Goal: Task Accomplishment & Management: Manage account settings

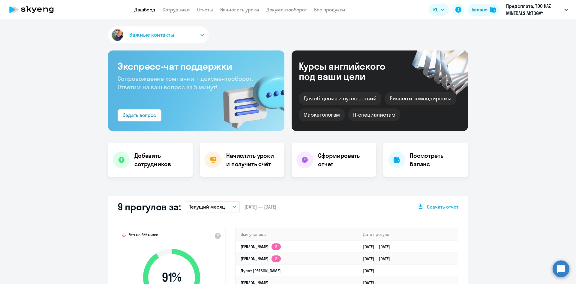
select select "30"
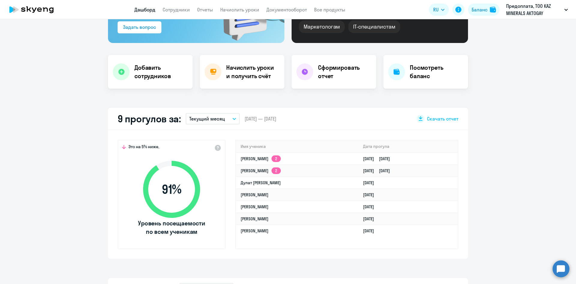
scroll to position [30, 0]
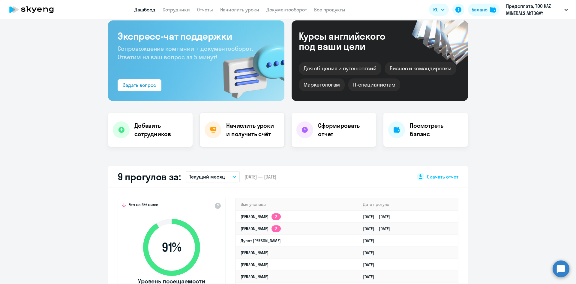
click at [237, 119] on div "Начислить уроки и получить счёт" at bounding box center [242, 130] width 85 height 34
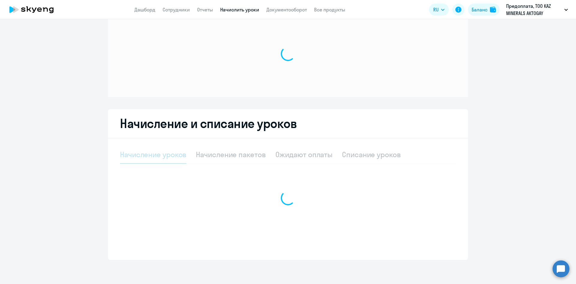
scroll to position [18, 0]
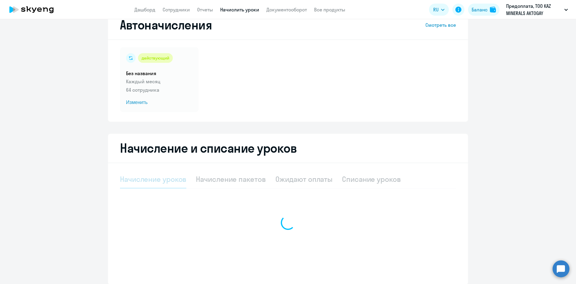
select select "10"
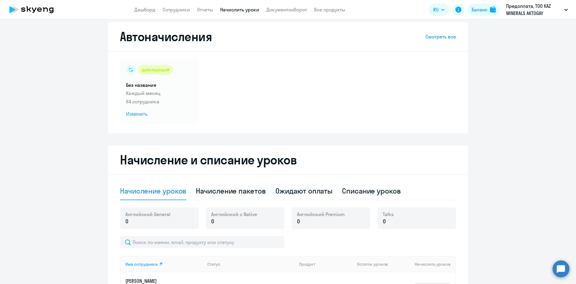
scroll to position [0, 0]
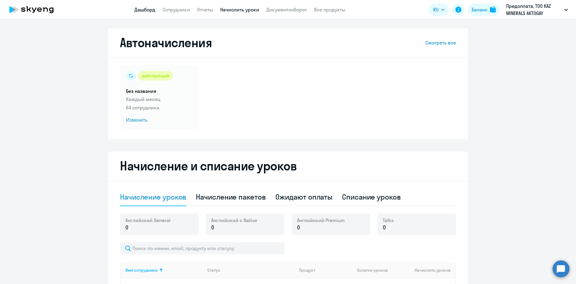
click at [149, 11] on link "Дашборд" at bounding box center [144, 10] width 21 height 6
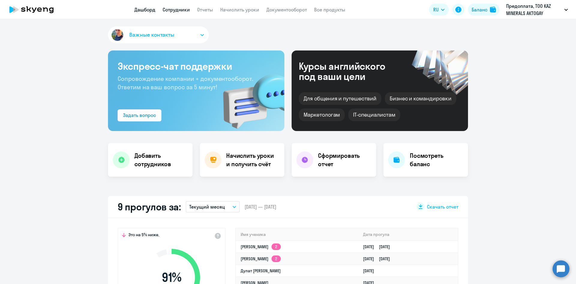
click at [182, 9] on link "Сотрудники" at bounding box center [176, 10] width 27 height 6
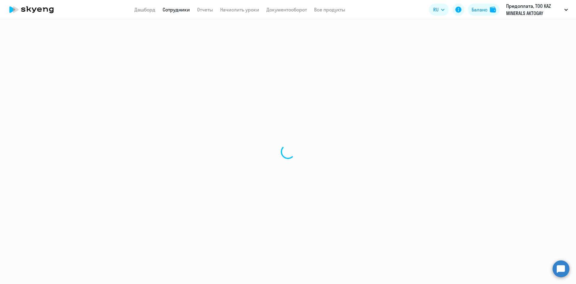
select select "30"
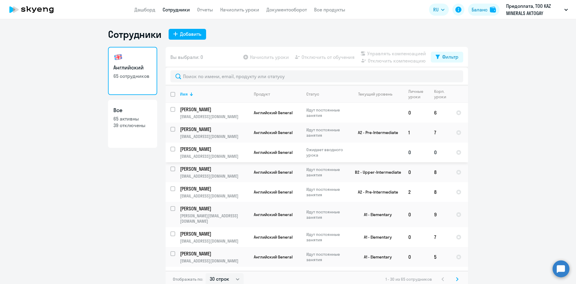
click at [171, 149] on input "select row 42267950" at bounding box center [176, 152] width 12 height 12
checkbox input "true"
click at [280, 56] on span "Начислить уроки" at bounding box center [269, 56] width 39 height 7
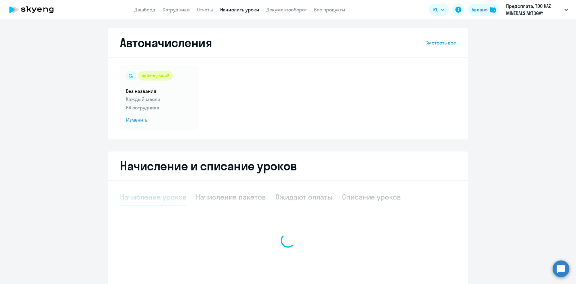
select select "10"
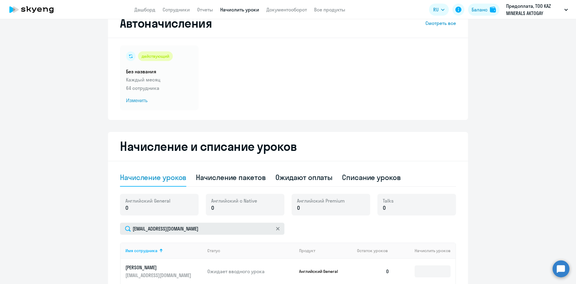
scroll to position [30, 0]
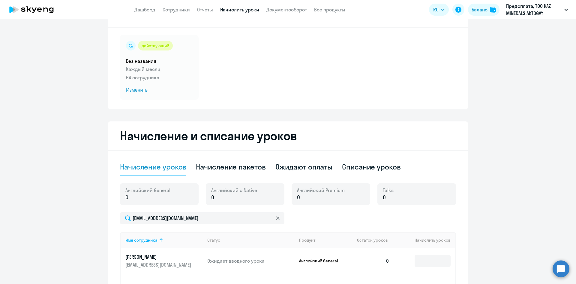
click at [128, 198] on p "0" at bounding box center [147, 197] width 45 height 8
drag, startPoint x: 126, startPoint y: 196, endPoint x: 118, endPoint y: 195, distance: 8.2
click at [116, 195] on div "Начисление и списание уроков Начисление уроков Начисление пакетов Ожидают оплат…" at bounding box center [288, 234] width 360 height 227
click at [126, 200] on span "0" at bounding box center [126, 197] width 3 height 8
drag, startPoint x: 127, startPoint y: 197, endPoint x: 122, endPoint y: 197, distance: 5.7
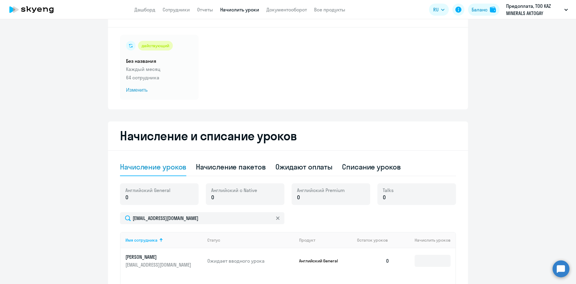
click at [122, 197] on div "Английский General 0" at bounding box center [159, 194] width 79 height 22
click at [432, 262] on input at bounding box center [433, 261] width 36 height 12
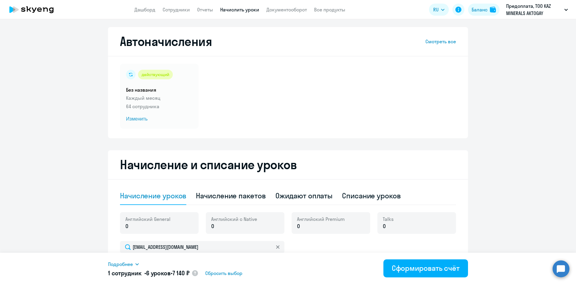
scroll to position [0, 0]
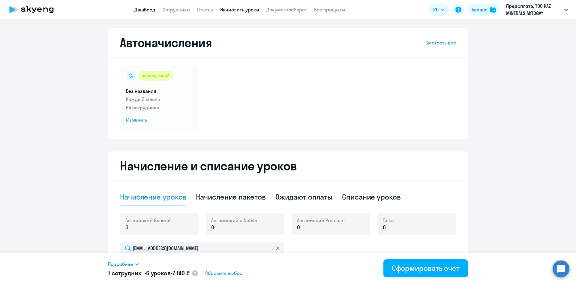
type input "6"
click at [146, 10] on link "Дашборд" at bounding box center [144, 10] width 21 height 6
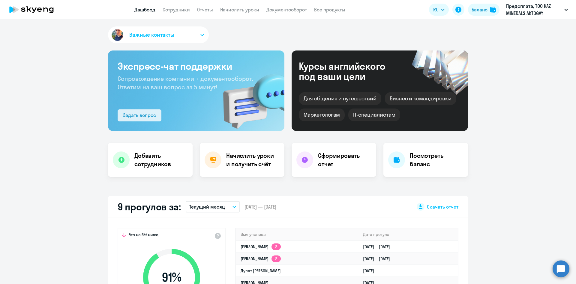
select select "30"
click at [153, 116] on div "Задать вопрос" at bounding box center [139, 114] width 33 height 7
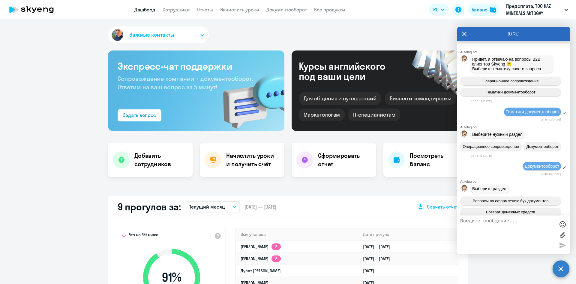
scroll to position [643, 0]
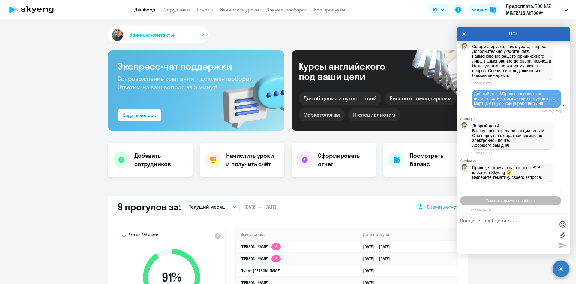
click at [522, 186] on button "Операционное сопровождение" at bounding box center [510, 189] width 101 height 9
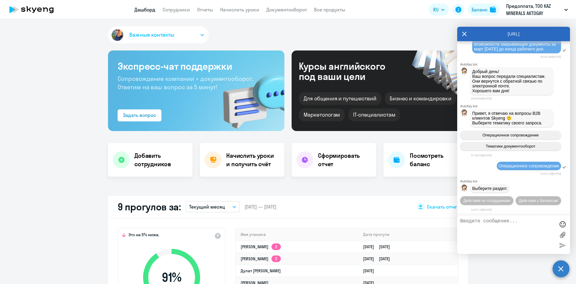
scroll to position [709, 0]
click at [514, 196] on button "Действия по сотрудникам" at bounding box center [486, 200] width 53 height 9
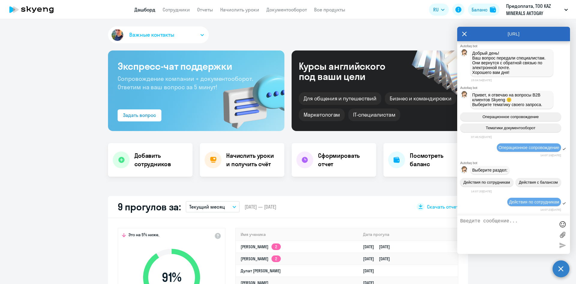
scroll to position [798, 0]
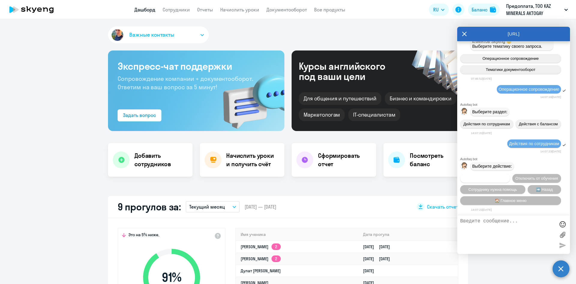
click at [510, 174] on button "Подключить к обучению" at bounding box center [485, 178] width 50 height 9
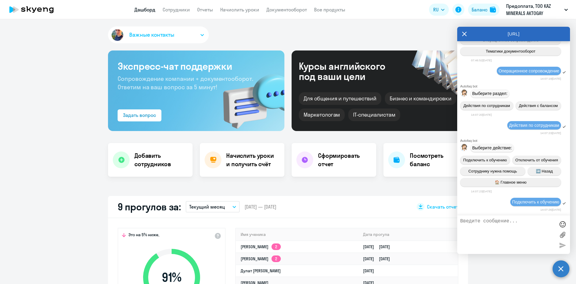
scroll to position [875, 0]
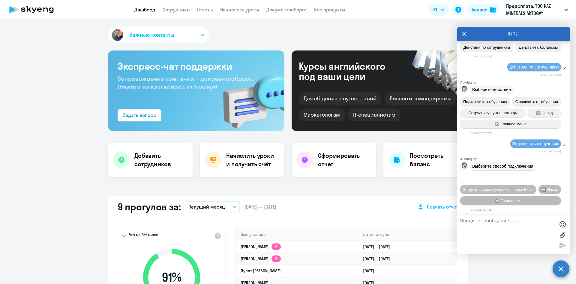
click at [532, 176] on span "Добавить учеников вручную" at bounding box center [510, 178] width 51 height 5
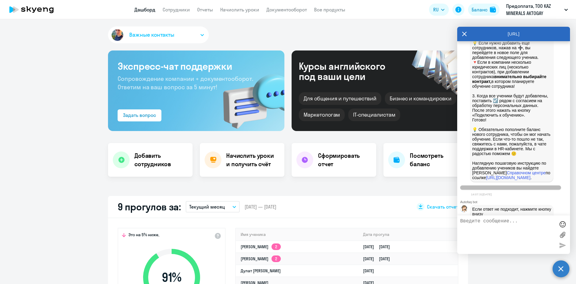
scroll to position [1053, 0]
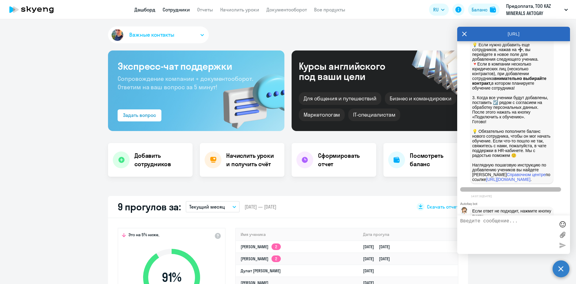
click at [171, 10] on link "Сотрудники" at bounding box center [176, 10] width 27 height 6
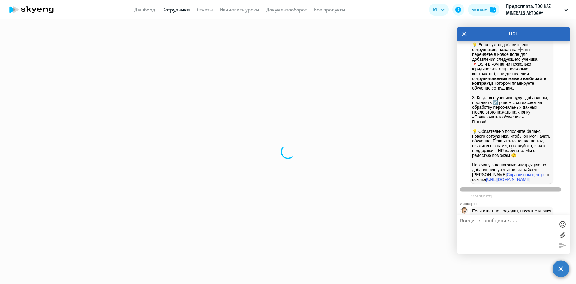
select select "30"
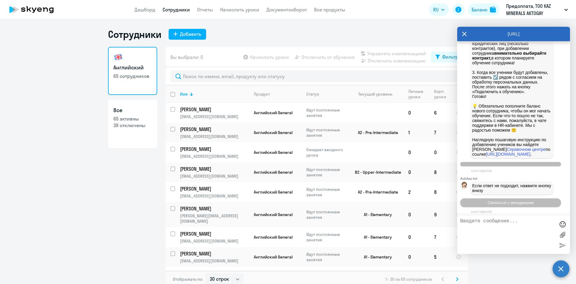
scroll to position [1113, 0]
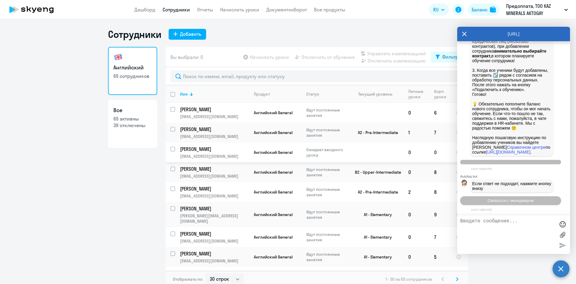
click at [171, 149] on input "select row 42267950" at bounding box center [176, 152] width 12 height 12
checkbox input "true"
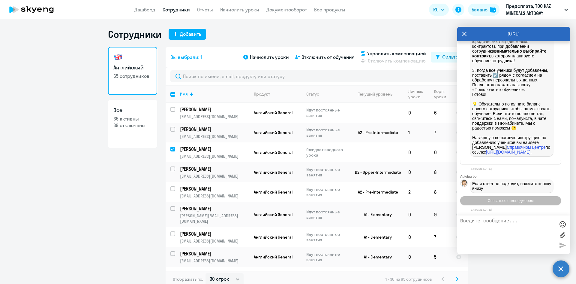
scroll to position [1173, 0]
drag, startPoint x: 474, startPoint y: 152, endPoint x: 471, endPoint y: 148, distance: 5.3
click at [471, 148] on div "Ниже шаги по подключению к контракту от одного до нескольких сотрудников. 1. На…" at bounding box center [512, 63] width 83 height 186
click at [486, 149] on link "[URL][DOMAIN_NAME]" at bounding box center [508, 151] width 44 height 5
click at [146, 9] on link "Дашборд" at bounding box center [144, 10] width 21 height 6
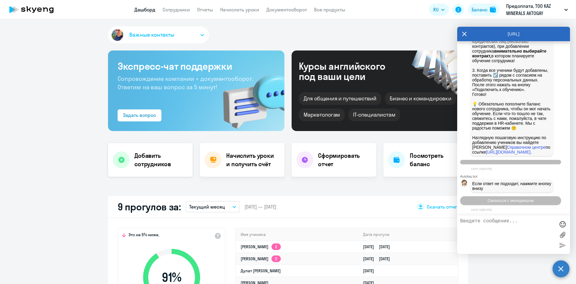
click at [158, 162] on h4 "Добавить сотрудников" at bounding box center [160, 159] width 53 height 17
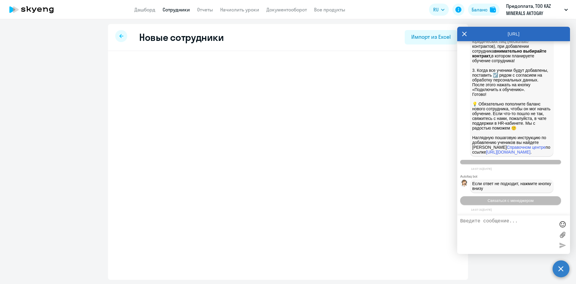
select select "english_adult_not_native_speaker"
select select "5"
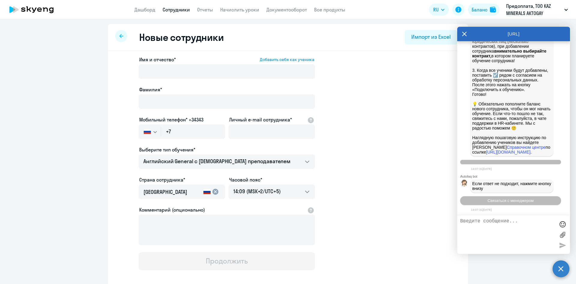
click at [117, 38] on div at bounding box center [121, 36] width 12 height 12
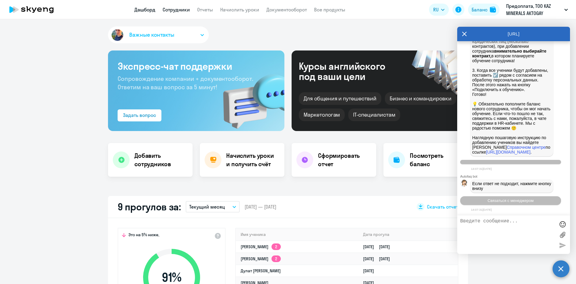
click at [172, 9] on link "Сотрудники" at bounding box center [176, 10] width 27 height 6
select select "30"
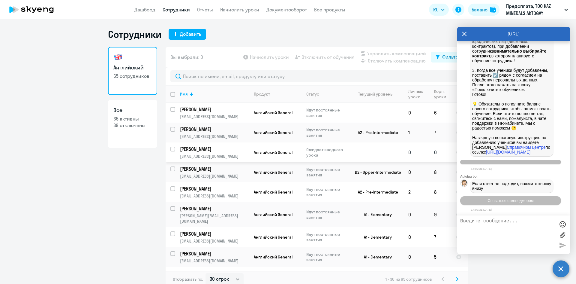
click at [171, 148] on input "select row 42267950" at bounding box center [176, 152] width 12 height 12
checkbox input "true"
click at [201, 149] on p "[PERSON_NAME]" at bounding box center [214, 149] width 68 height 7
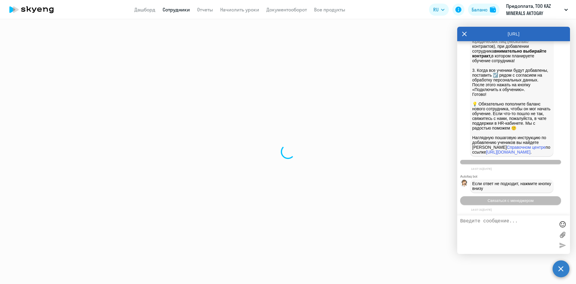
select select "english"
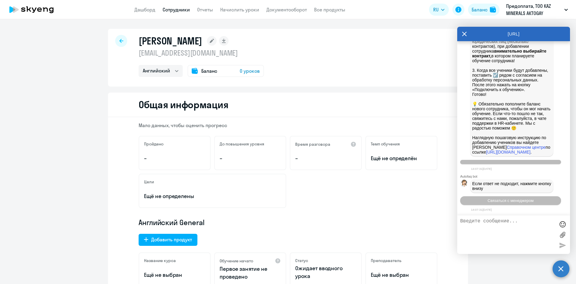
click at [207, 68] on span "Баланс" at bounding box center [209, 70] width 16 height 7
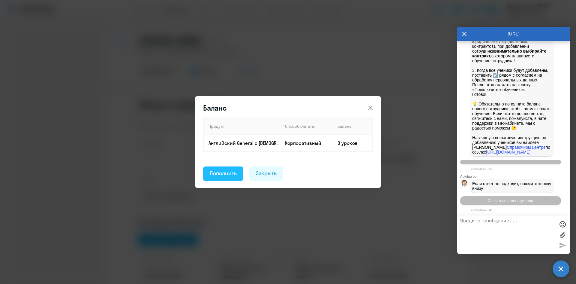
click at [228, 169] on div "Пополнить" at bounding box center [223, 173] width 27 height 8
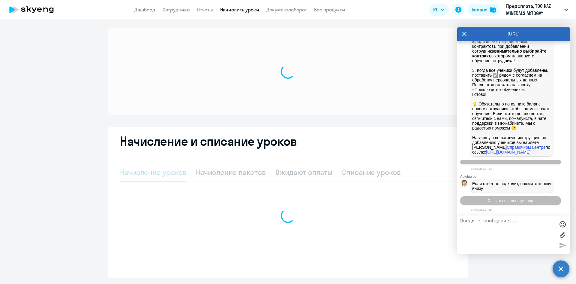
select select "10"
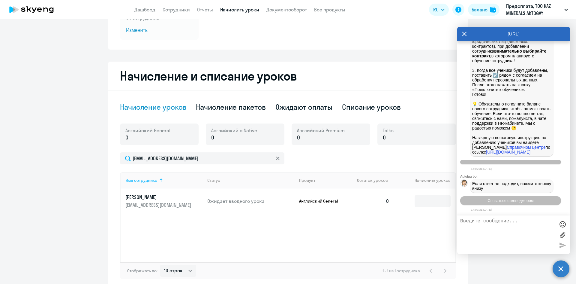
scroll to position [90, 0]
click at [128, 134] on p "0" at bounding box center [147, 137] width 45 height 8
drag, startPoint x: 123, startPoint y: 137, endPoint x: 126, endPoint y: 138, distance: 3.1
click at [126, 138] on p "0" at bounding box center [147, 137] width 45 height 8
click at [424, 196] on input at bounding box center [433, 200] width 36 height 12
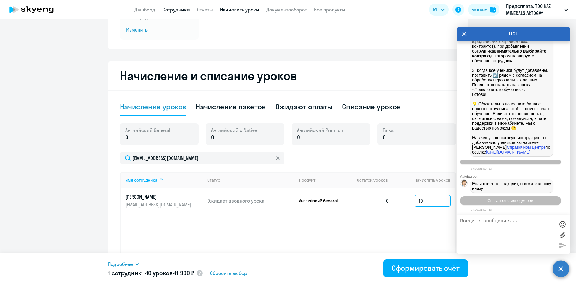
type input "10"
click at [184, 11] on link "Сотрудники" at bounding box center [176, 10] width 27 height 6
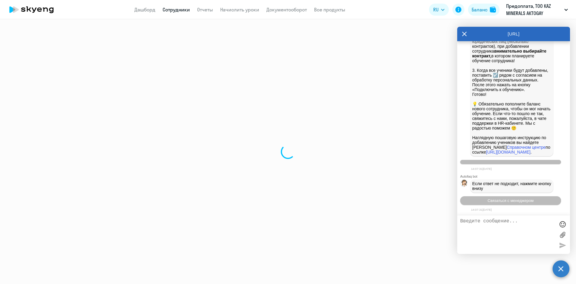
select select "30"
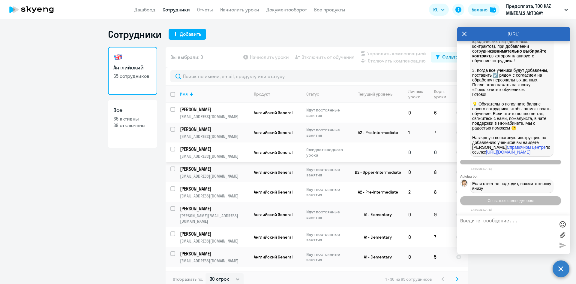
click at [171, 149] on input "select row 42267950" at bounding box center [176, 152] width 12 height 12
checkbox input "true"
click at [274, 55] on span "Начислить уроки" at bounding box center [269, 56] width 39 height 7
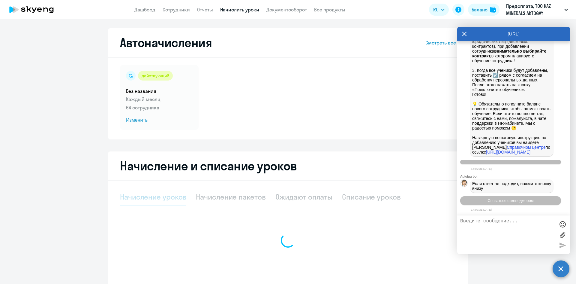
select select "10"
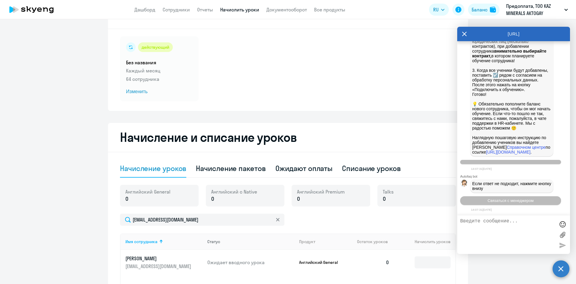
scroll to position [90, 0]
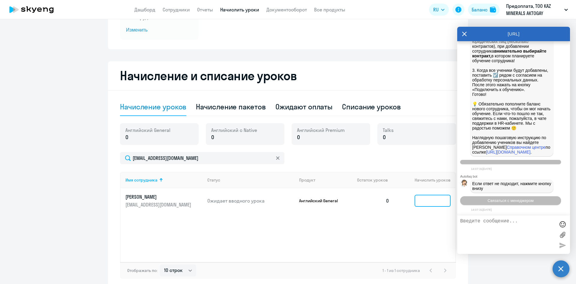
click at [421, 200] on input at bounding box center [433, 200] width 36 height 12
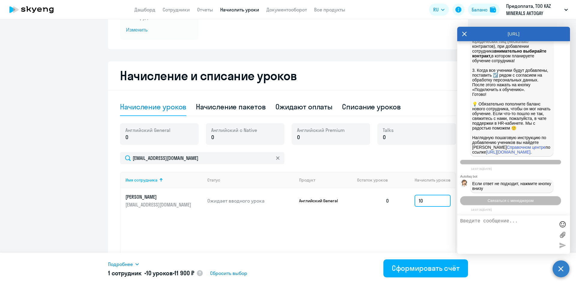
drag, startPoint x: 414, startPoint y: 195, endPoint x: 410, endPoint y: 195, distance: 3.7
click at [410, 195] on td "10" at bounding box center [424, 200] width 61 height 25
type input "7"
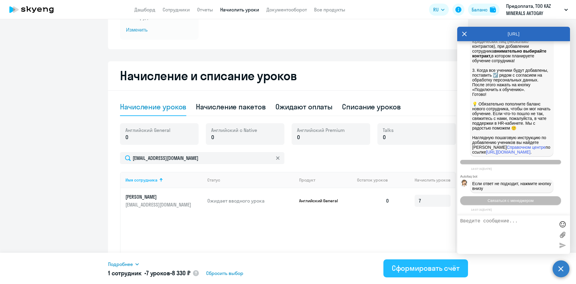
click at [427, 265] on div "Сформировать счёт" at bounding box center [426, 268] width 68 height 10
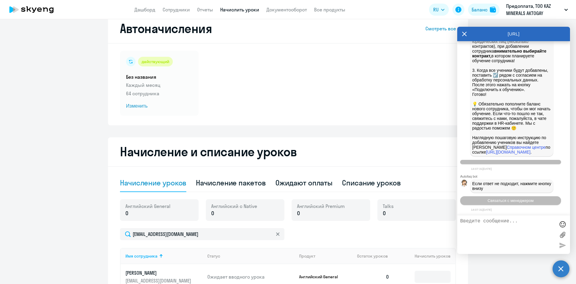
scroll to position [0, 0]
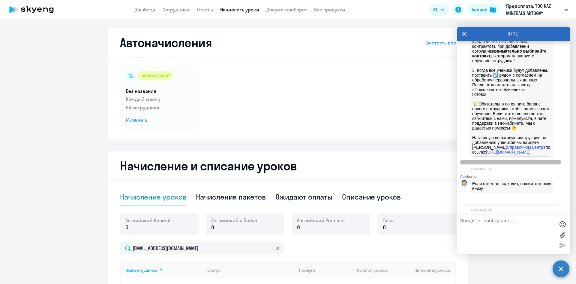
click at [521, 197] on button "Связаться с менеджером" at bounding box center [510, 200] width 101 height 9
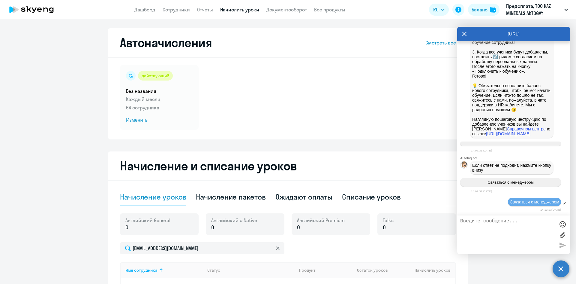
click at [488, 229] on textarea at bounding box center [507, 234] width 95 height 32
click at [483, 224] on textarea at bounding box center [507, 234] width 95 height 32
type textarea "P"
click at [467, 221] on textarea at bounding box center [507, 234] width 95 height 32
click at [464, 222] on textarea at bounding box center [507, 234] width 95 height 32
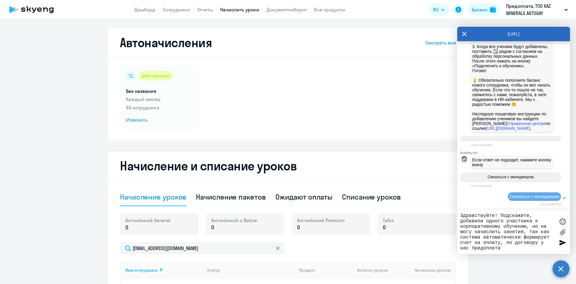
type textarea "Здравствуйте! Подскажите, добавили одного участника к корпоративному обучению, …"
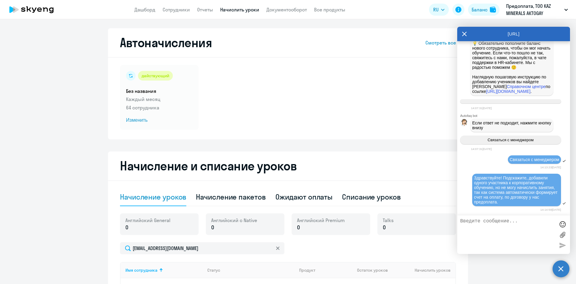
scroll to position [1280, 0]
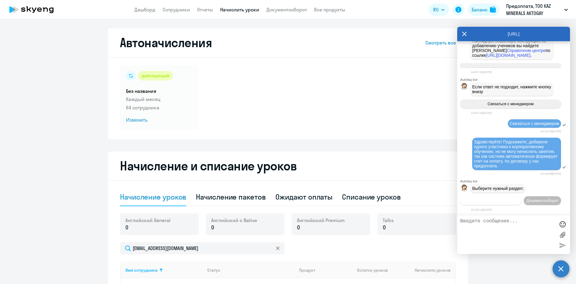
click at [522, 196] on button "Операционное сопровождение" at bounding box center [490, 200] width 61 height 9
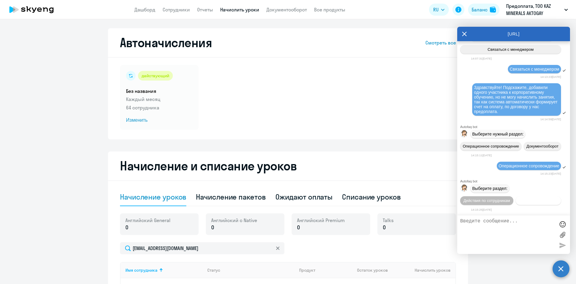
scroll to position [1346, 0]
click at [527, 200] on span "Действия с балансом" at bounding box center [538, 200] width 39 height 5
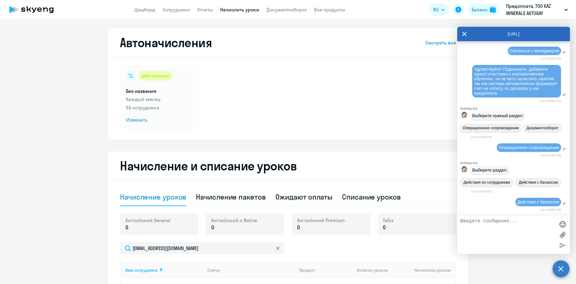
scroll to position [1412, 0]
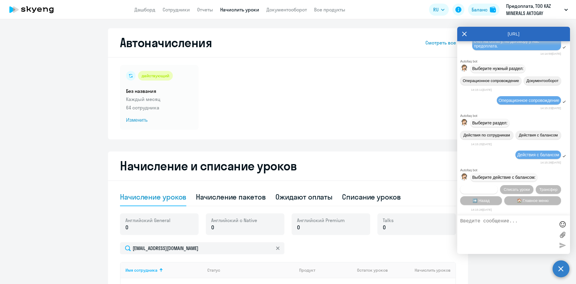
click at [489, 187] on span "Начислить уроки" at bounding box center [479, 189] width 31 height 5
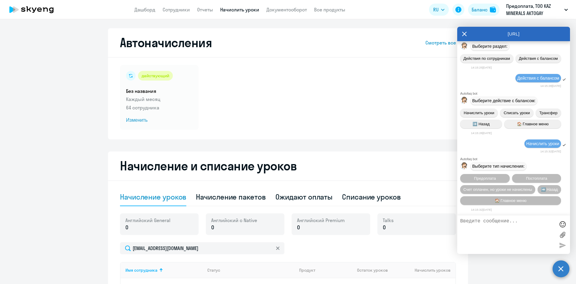
scroll to position [1489, 0]
click at [497, 176] on button "Предоплата" at bounding box center [485, 178] width 50 height 9
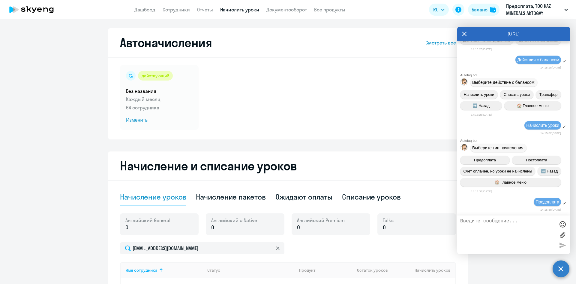
scroll to position [1567, 0]
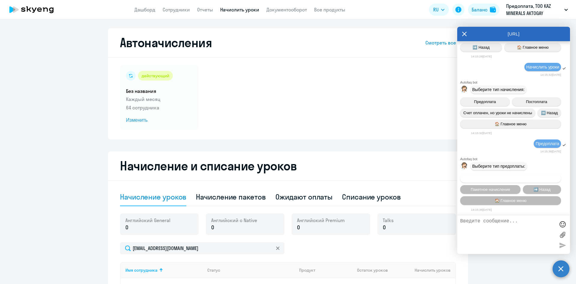
click at [524, 174] on button "Начисление в любом количестве" at bounding box center [510, 178] width 101 height 9
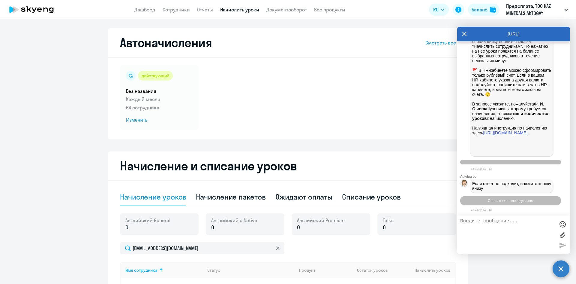
scroll to position [1863, 0]
click at [473, 220] on textarea at bounding box center [507, 234] width 95 height 32
type textarea "З"
click at [169, 9] on link "Сотрудники" at bounding box center [176, 10] width 27 height 6
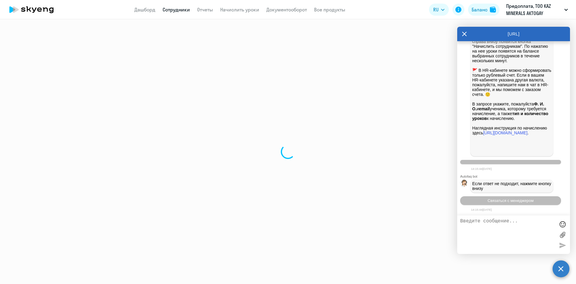
select select "30"
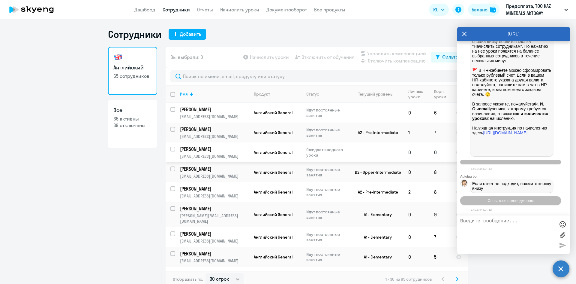
click at [171, 148] on input "select row 42267950" at bounding box center [176, 152] width 12 height 12
checkbox input "true"
click at [465, 226] on textarea at bounding box center [507, 234] width 95 height 32
click at [477, 221] on textarea at bounding box center [507, 234] width 95 height 32
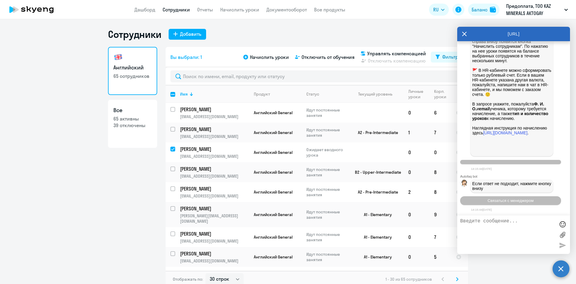
click at [391, 39] on div "Сотрудники Добавить" at bounding box center [288, 34] width 360 height 12
click at [520, 202] on span "Связаться с менеджером" at bounding box center [511, 200] width 46 height 5
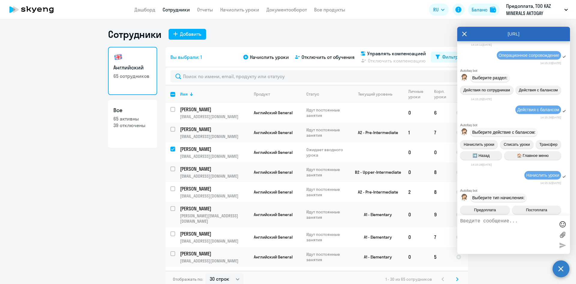
scroll to position [1281, 0]
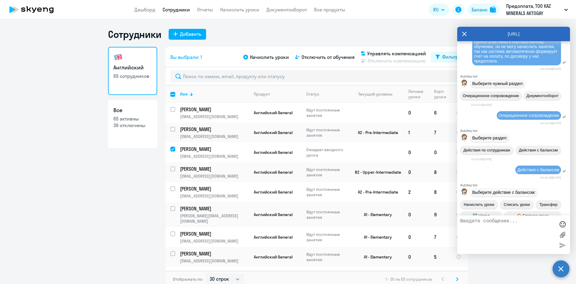
drag, startPoint x: 474, startPoint y: 131, endPoint x: 507, endPoint y: 152, distance: 39.0
click at [507, 63] on div "Здравствуйте! Подскажите, добавили одного участника к корпоративному обучению, …" at bounding box center [516, 49] width 85 height 29
copy span "Здравствуйте! Подскажите, добавили одного участника к корпоративному обучению, …"
click at [499, 63] on span "Здравствуйте! Подскажите, добавили одного участника к корпоративному обучению, …" at bounding box center [516, 49] width 85 height 29
drag, startPoint x: 475, startPoint y: 131, endPoint x: 522, endPoint y: 154, distance: 52.2
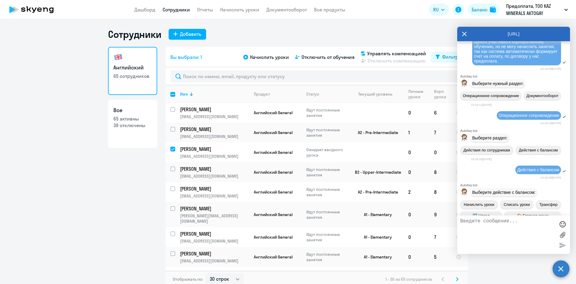
click at [522, 63] on div "Здравствуйте! Подскажите, добавили одного участника к корпоративному обучению, …" at bounding box center [516, 49] width 85 height 29
copy span "Здравствуйте! Подскажите, добавили одного участника к корпоративному обучению, …"
click at [197, 149] on p "[PERSON_NAME]" at bounding box center [214, 149] width 68 height 7
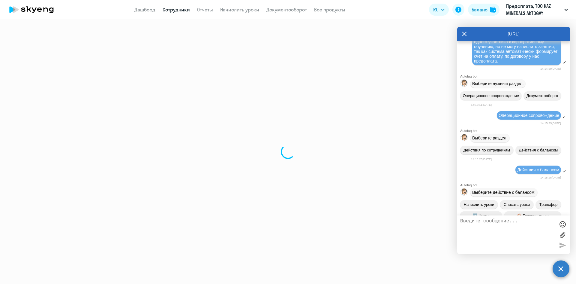
click at [197, 149] on div at bounding box center [288, 151] width 576 height 264
select select "english"
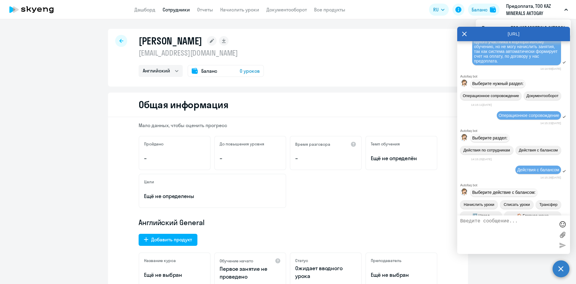
click at [200, 40] on h1 "[PERSON_NAME]" at bounding box center [171, 41] width 64 height 12
click at [176, 40] on h1 "[PERSON_NAME]" at bounding box center [171, 41] width 64 height 12
click at [217, 40] on rect at bounding box center [212, 41] width 10 height 10
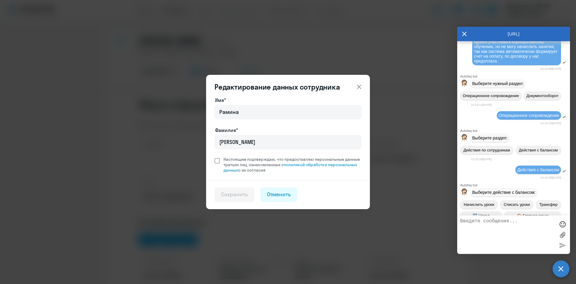
click at [219, 160] on span at bounding box center [217, 160] width 5 height 5
click at [215, 156] on input "Настоящим подтверждаю, что предоставляю персональные данные третьих лиц, ознако…" at bounding box center [214, 156] width 0 height 0
checkbox input "true"
click at [236, 195] on div "Сохранить" at bounding box center [234, 194] width 27 height 8
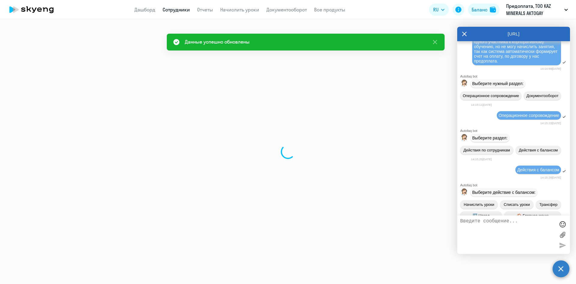
select select "english"
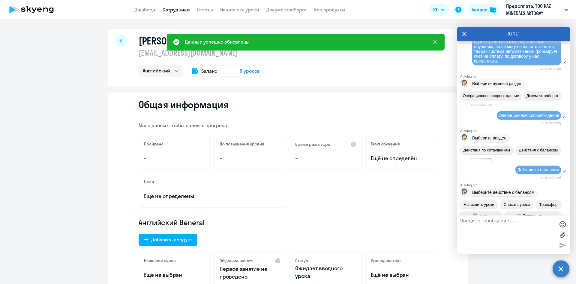
click at [323, 75] on div "[PERSON_NAME] [EMAIL_ADDRESS][DOMAIN_NAME] Английский Баланс 0 уроков" at bounding box center [288, 58] width 360 height 58
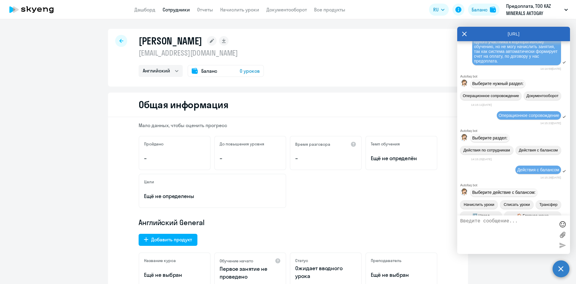
click at [182, 11] on link "Сотрудники" at bounding box center [176, 10] width 27 height 6
select select "30"
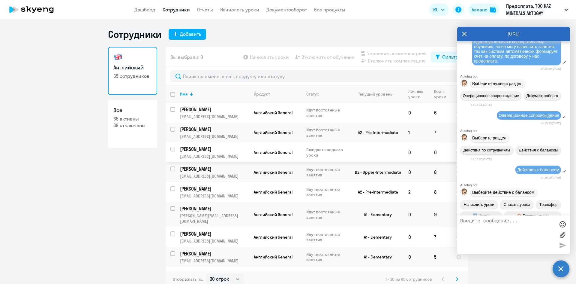
click at [170, 148] on input "select row 42267950" at bounding box center [176, 152] width 12 height 12
checkbox input "true"
click at [254, 54] on span "Начислить уроки" at bounding box center [269, 56] width 39 height 7
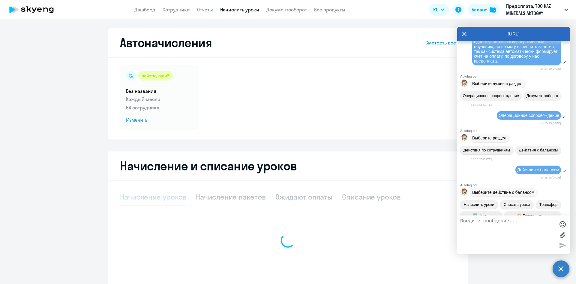
select select "10"
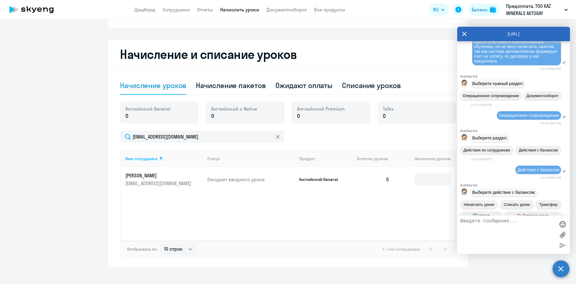
scroll to position [119, 0]
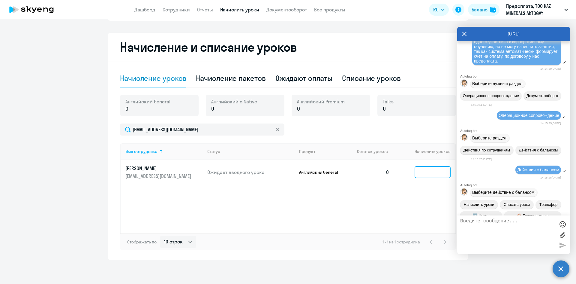
click at [428, 168] on input at bounding box center [433, 172] width 36 height 12
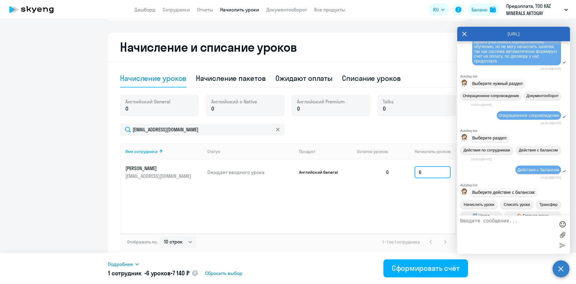
type input "6"
click at [347, 211] on div "Имя сотрудника Статус Продукт Остаток уроков Начислить уроков [PERSON_NAME] Рам…" at bounding box center [288, 188] width 336 height 90
click at [347, 210] on div "Имя сотрудника Статус Продукт Остаток уроков Начислить уроков [PERSON_NAME] Рам…" at bounding box center [288, 188] width 336 height 90
click at [242, 273] on span "Сбросить выбор" at bounding box center [223, 272] width 37 height 7
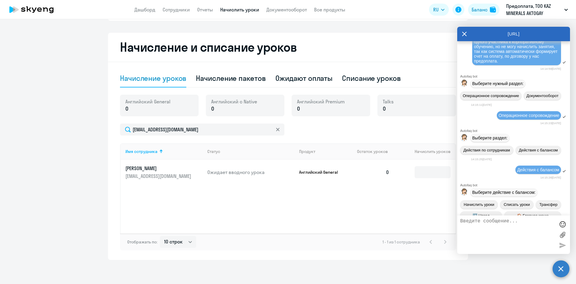
click at [132, 108] on p "0" at bounding box center [147, 109] width 45 height 8
click at [123, 109] on div "Английский General 0" at bounding box center [159, 106] width 79 height 22
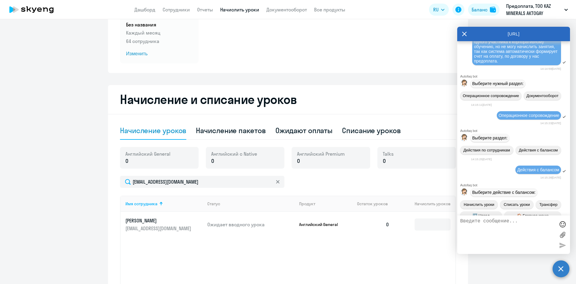
scroll to position [59, 0]
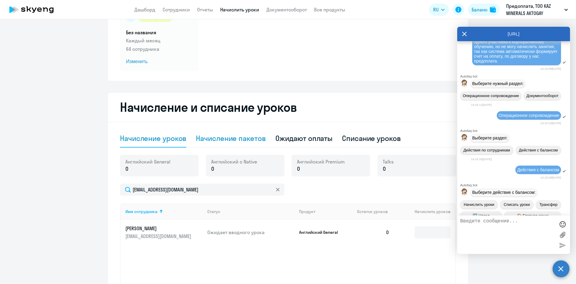
click at [224, 138] on div "Начисление пакетов" at bounding box center [231, 138] width 70 height 10
select select "10"
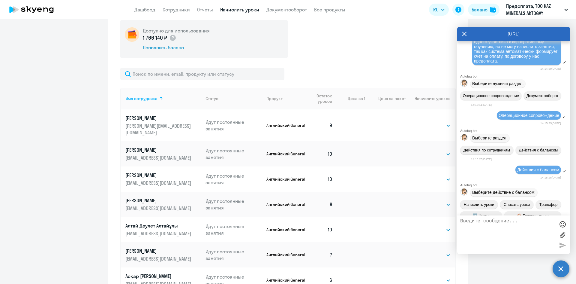
scroll to position [81, 0]
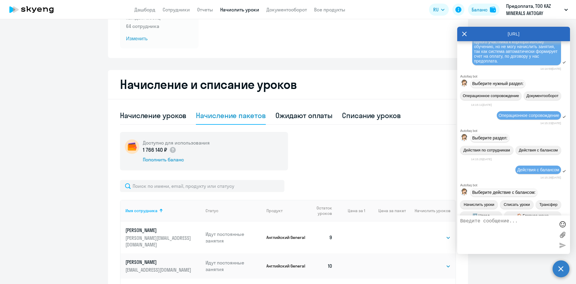
click at [462, 34] on div "[URL]" at bounding box center [513, 34] width 113 height 14
click at [462, 34] on icon at bounding box center [464, 34] width 5 height 14
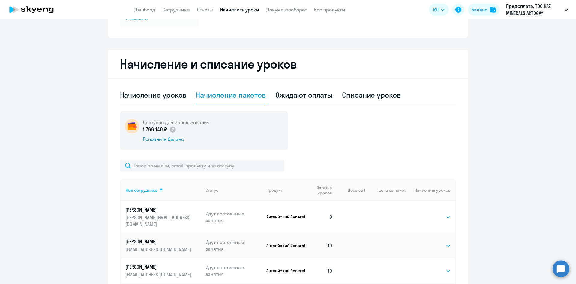
scroll to position [111, 0]
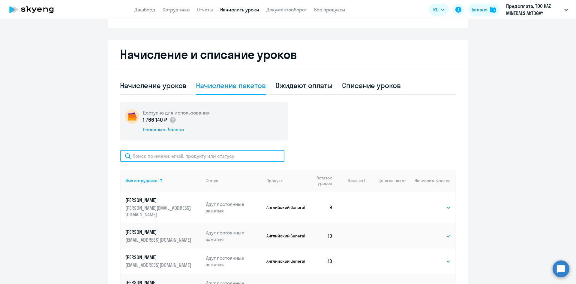
click at [189, 158] on input "text" at bounding box center [202, 156] width 164 height 12
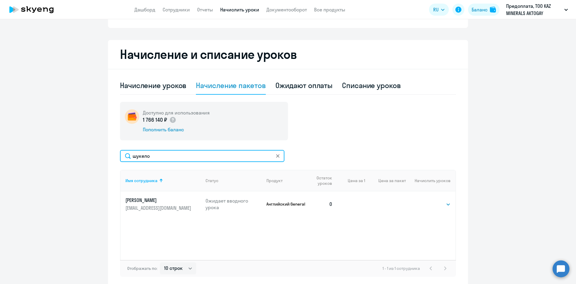
type input "шукело"
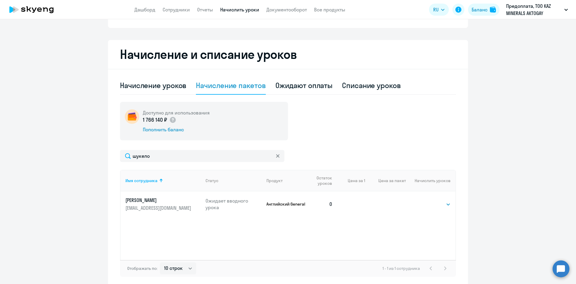
click at [163, 201] on p "[PERSON_NAME]" at bounding box center [158, 200] width 67 height 7
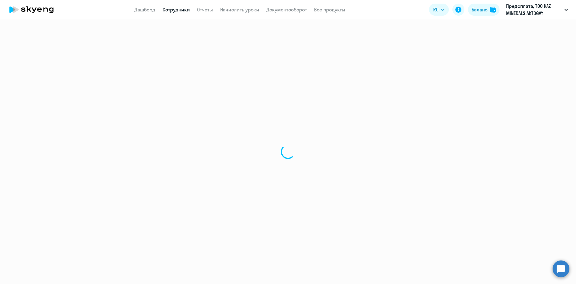
select select "english"
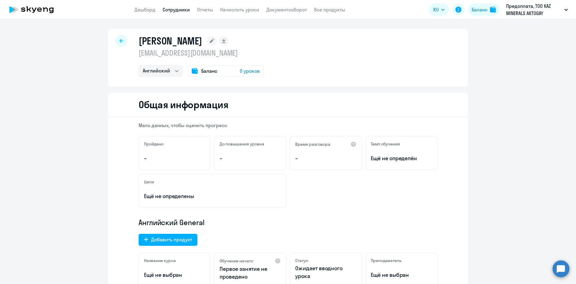
click at [122, 40] on div at bounding box center [121, 41] width 12 height 12
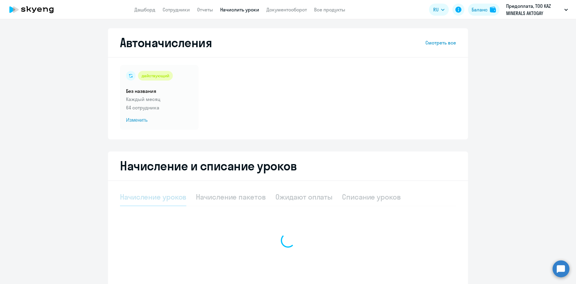
select select "10"
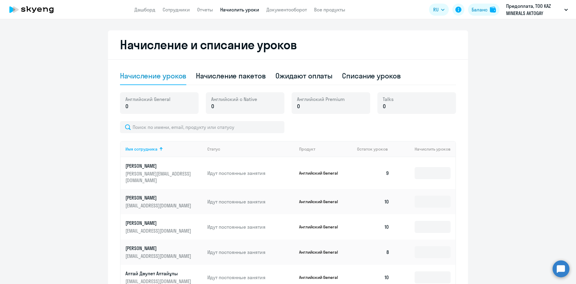
scroll to position [27, 0]
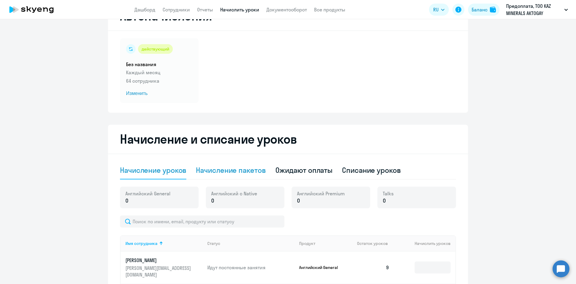
click at [251, 169] on div "Начисление пакетов" at bounding box center [231, 170] width 70 height 10
select select "10"
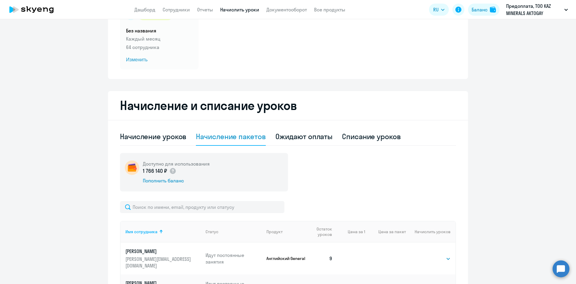
scroll to position [147, 0]
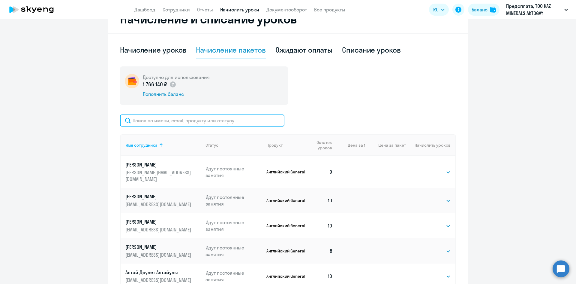
click at [208, 124] on input "text" at bounding box center [202, 120] width 164 height 12
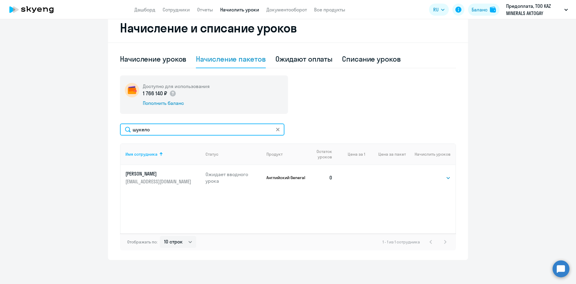
scroll to position [138, 0]
type input "[PERSON_NAME]"
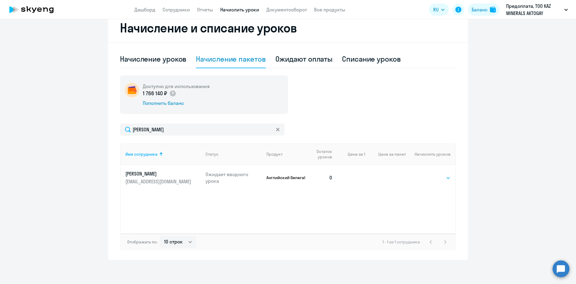
click at [444, 178] on select "Выбрать 4 8 16 32 64 96 128" at bounding box center [438, 177] width 25 height 7
select select "8"
click at [426, 174] on select "Выбрать 4 8 16 32 64 96 128" at bounding box center [438, 177] width 25 height 7
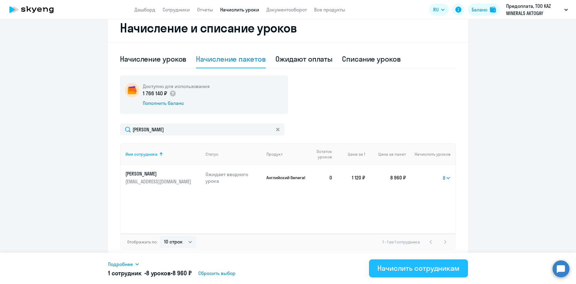
click at [452, 267] on div "Начислить сотрудникам" at bounding box center [419, 268] width 82 height 10
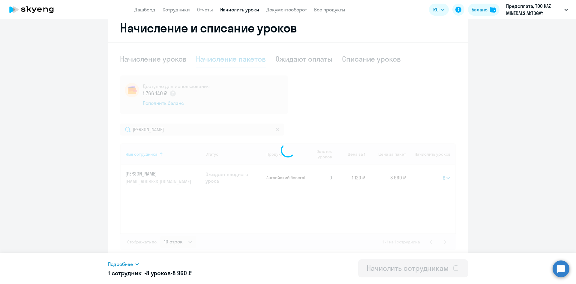
select select
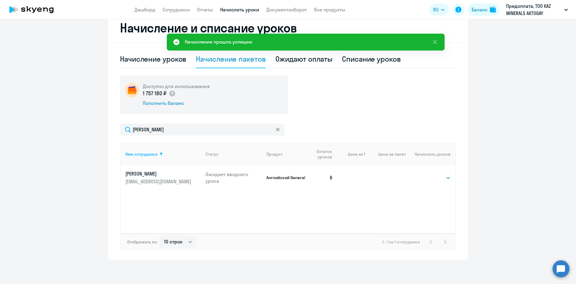
click at [476, 201] on ng-component "Автоначисления Смотреть все действующий Без названия Каждый месяц 64 сотрудника…" at bounding box center [288, 74] width 576 height 369
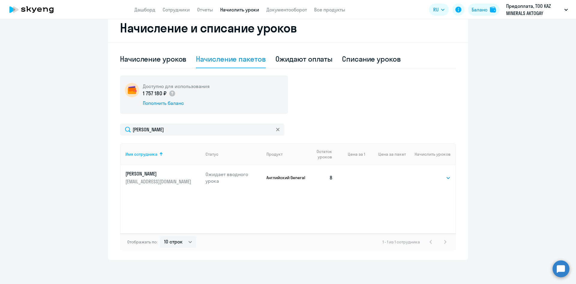
click at [488, 167] on ng-component "Автоначисления Смотреть все действующий Без названия Каждый месяц 64 сотрудника…" at bounding box center [288, 74] width 576 height 369
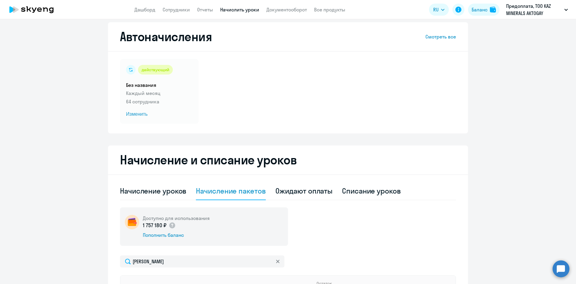
scroll to position [0, 0]
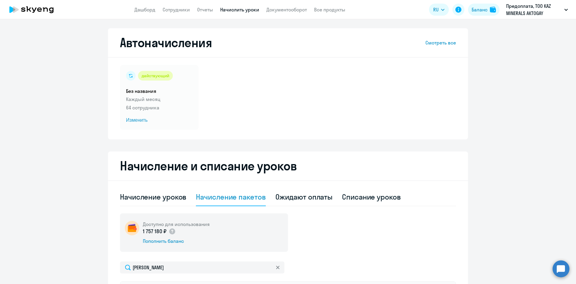
click at [520, 159] on ng-component "Автоначисления Смотреть все действующий Без названия Каждый месяц 64 сотрудника…" at bounding box center [288, 212] width 576 height 369
click at [168, 9] on link "Сотрудники" at bounding box center [176, 10] width 27 height 6
select select "30"
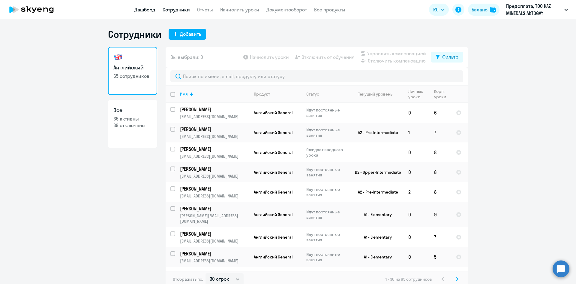
click at [149, 11] on link "Дашборд" at bounding box center [144, 10] width 21 height 6
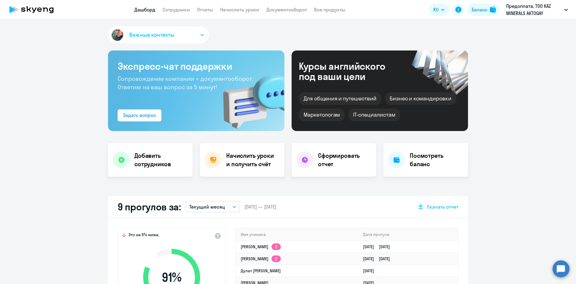
select select "30"
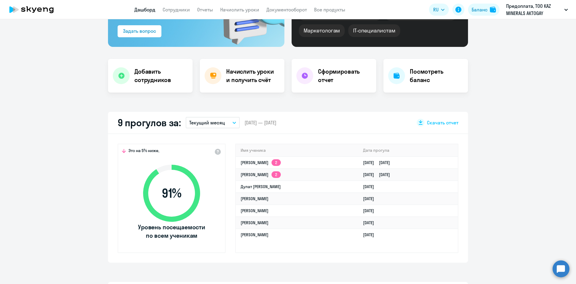
scroll to position [90, 0]
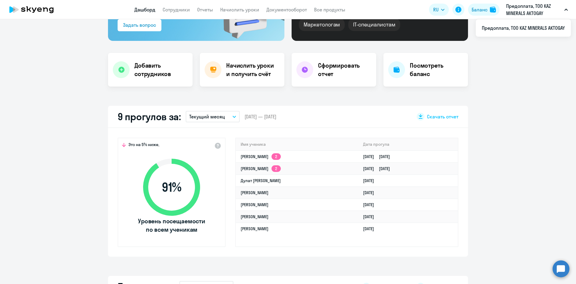
click at [534, 128] on app-truancy-attendance-dashboard "9 прогулов за: Текущий месяц – [DATE] — [DATE] Скачать отчет Это на 5% ниже, 91…" at bounding box center [288, 181] width 576 height 151
click at [527, 157] on app-truancy-attendance-dashboard "9 прогулов за: Текущий месяц – [DATE] — [DATE] Скачать отчет Это на 5% ниже, 91…" at bounding box center [288, 181] width 576 height 151
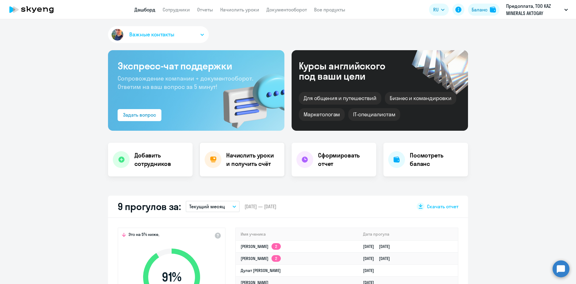
scroll to position [0, 0]
click at [188, 8] on link "Сотрудники" at bounding box center [176, 10] width 27 height 6
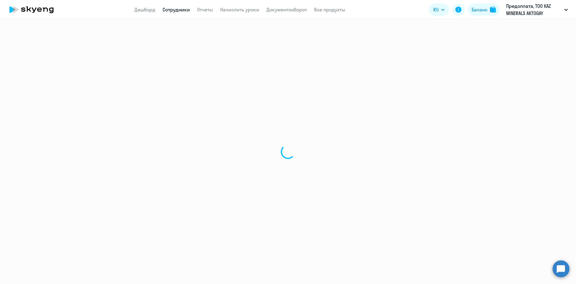
select select "30"
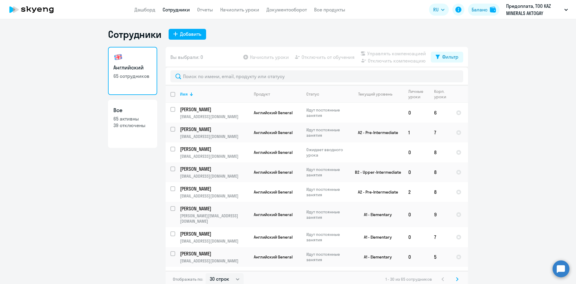
click at [487, 83] on ng-component "Сотрудники Добавить Английский 65 сотрудников Все 65 активны 39 отключены Вы вы…" at bounding box center [288, 157] width 576 height 259
